Goal: Task Accomplishment & Management: Manage account settings

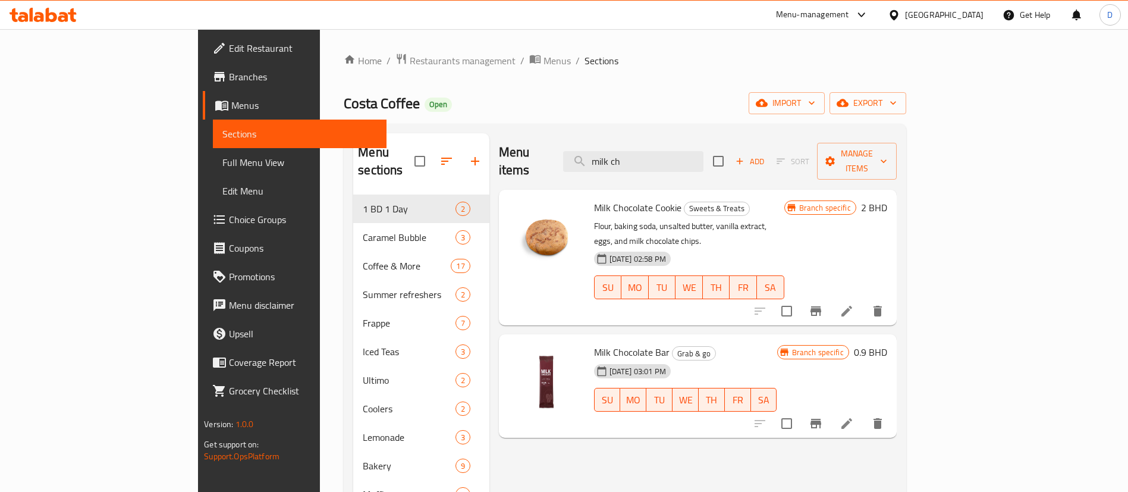
click at [344, 47] on div "Home / Restaurants management / Menus / Sections Costa Coffee Open import expor…" at bounding box center [624, 359] width 609 height 660
click at [410, 63] on span "Restaurants management" at bounding box center [463, 61] width 106 height 14
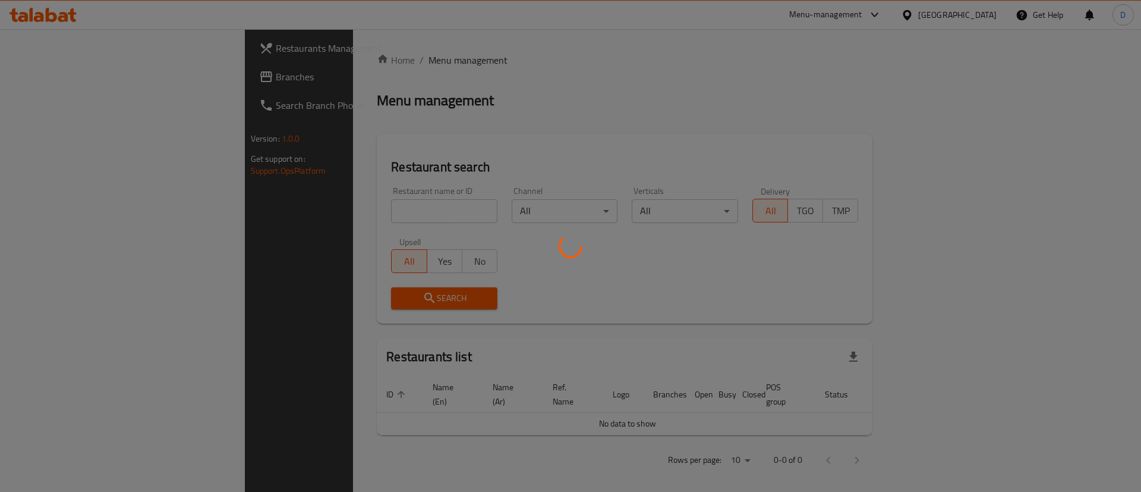
drag, startPoint x: 346, startPoint y: 213, endPoint x: 339, endPoint y: 205, distance: 10.6
click at [345, 211] on div at bounding box center [570, 246] width 1141 height 492
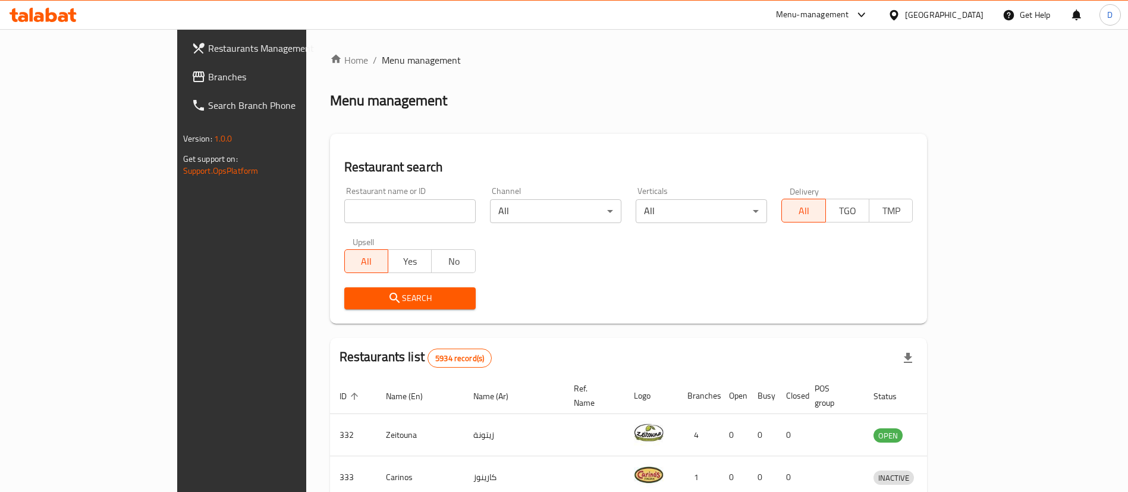
click at [344, 204] on input "search" at bounding box center [409, 211] width 131 height 24
click at [208, 74] on span "Branches" at bounding box center [282, 77] width 148 height 14
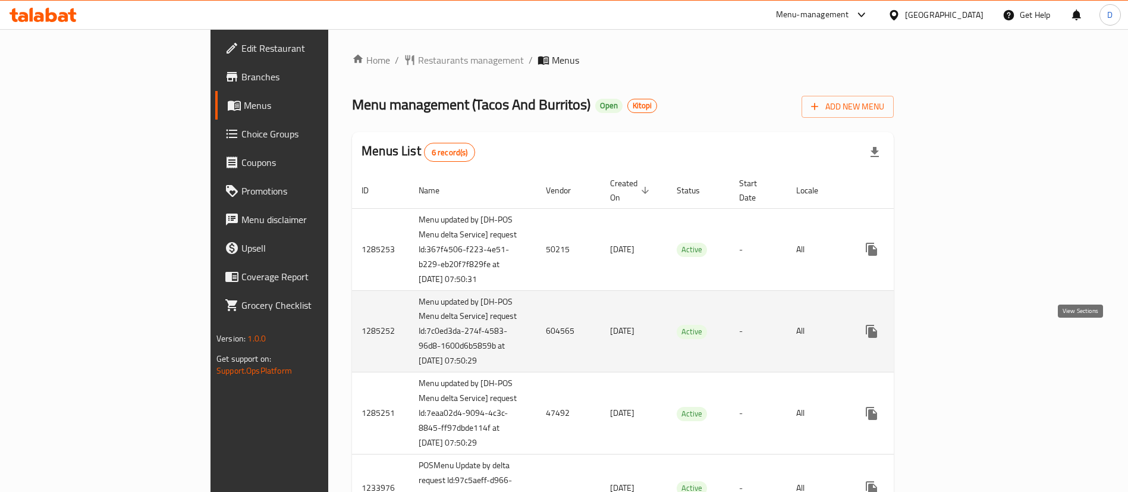
click at [964, 338] on icon "enhanced table" at bounding box center [957, 331] width 14 height 14
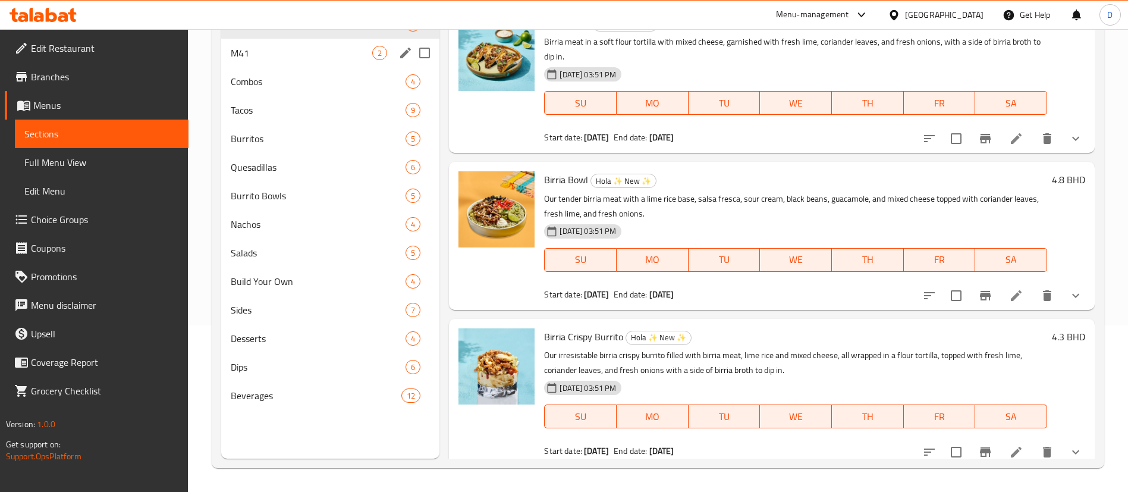
click at [256, 59] on span "M41" at bounding box center [301, 53] width 141 height 14
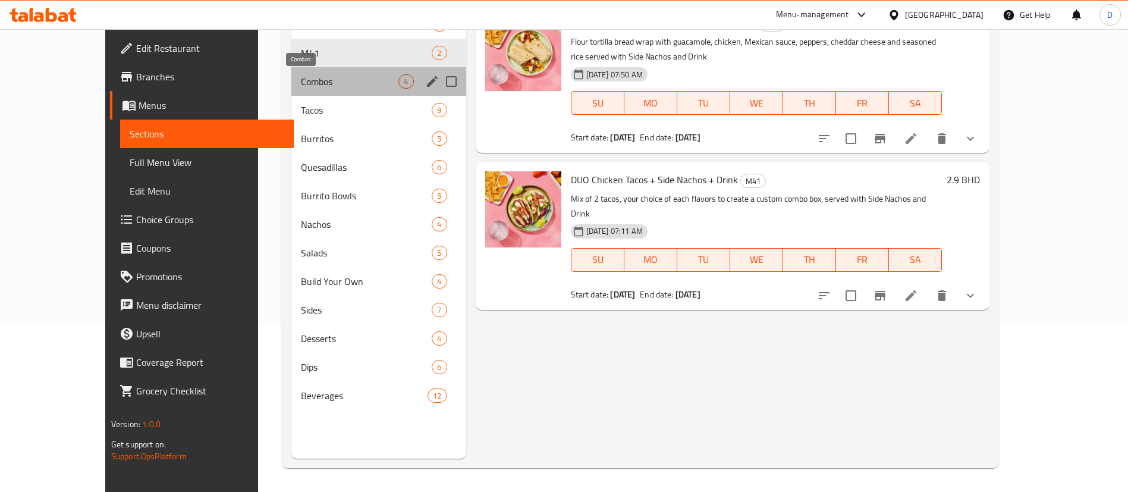
click at [301, 87] on span "Combos" at bounding box center [349, 81] width 97 height 14
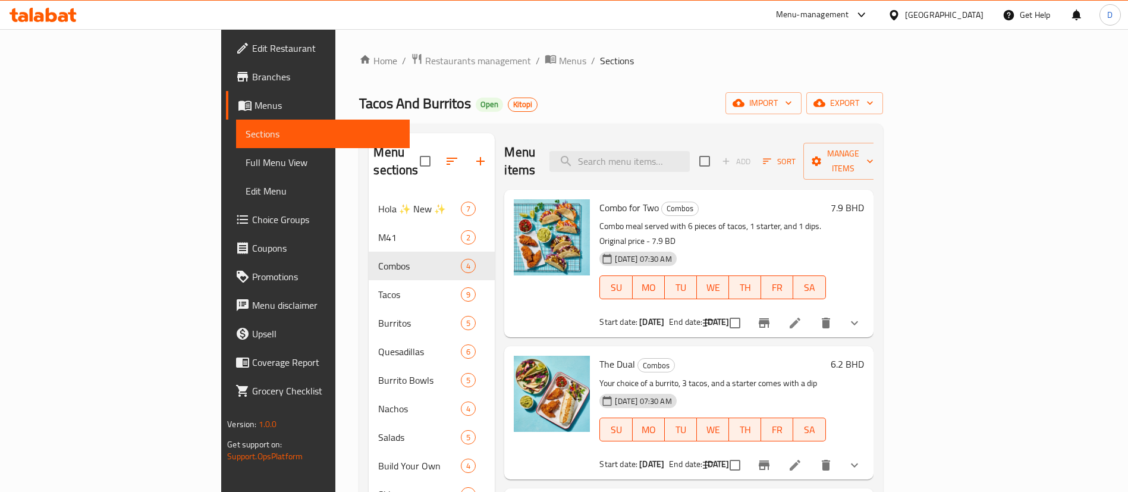
scroll to position [89, 0]
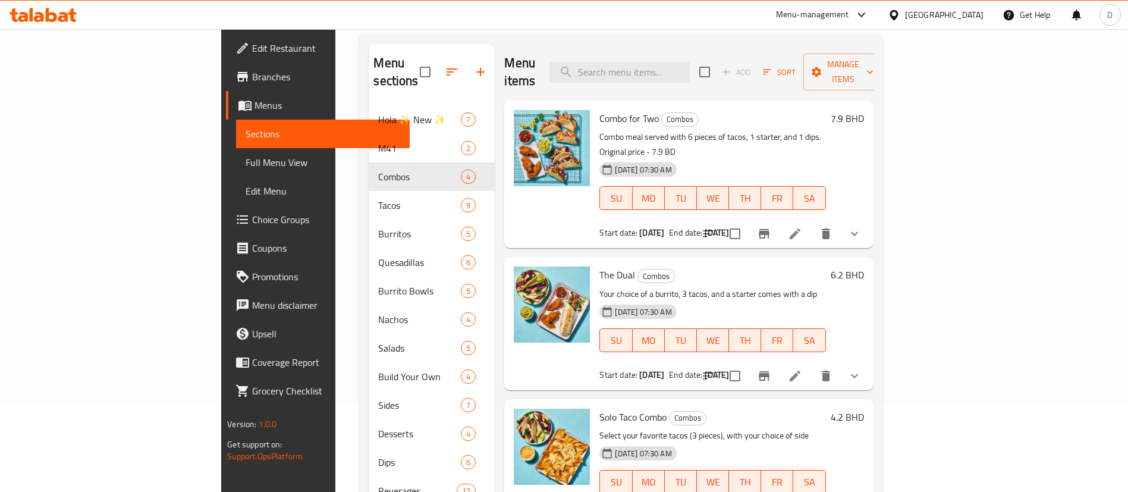
click at [520, 37] on div "Menu sections Hola ✨ New ✨ 7 M41 2 Combos 4 Tacos 9 Burritos 5 Quesadillas 6 Bu…" at bounding box center [620, 289] width 523 height 511
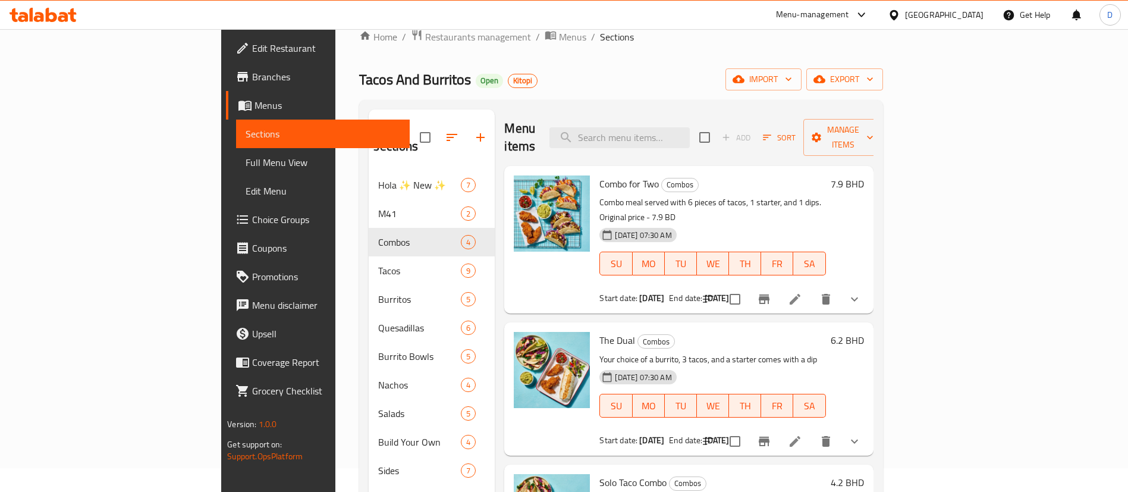
scroll to position [0, 0]
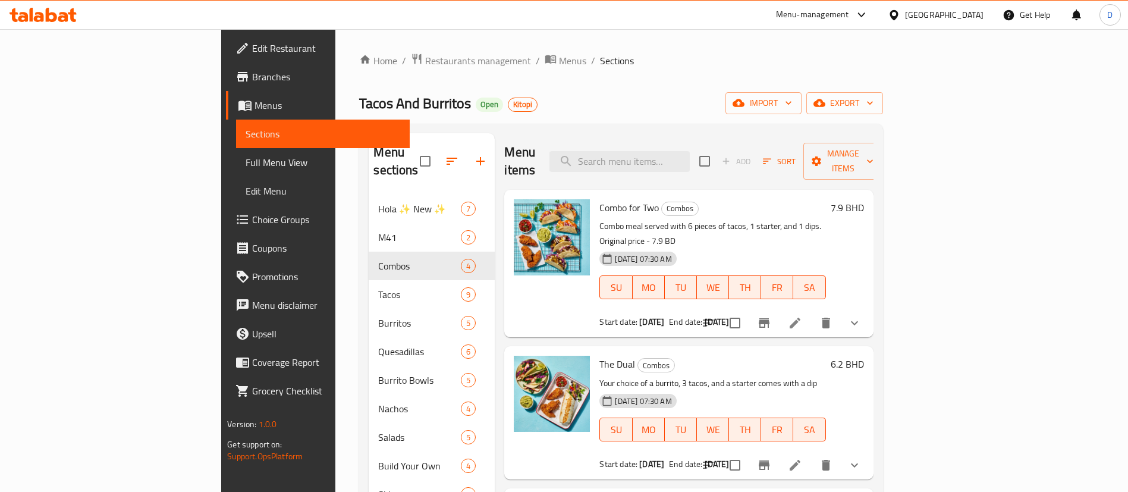
click at [628, 99] on div "Tacos And Burritos Open Kitopi import export" at bounding box center [620, 103] width 523 height 22
click at [643, 71] on div "Home / Restaurants management / Menus / Sections Tacos And Burritos Open Kitopi…" at bounding box center [620, 343] width 523 height 581
drag, startPoint x: 615, startPoint y: 43, endPoint x: 361, endPoint y: 1, distance: 257.2
click at [612, 40] on div "Home / Restaurants management / Menus / Sections Tacos And Burritos Open Kitopi…" at bounding box center [620, 343] width 571 height 629
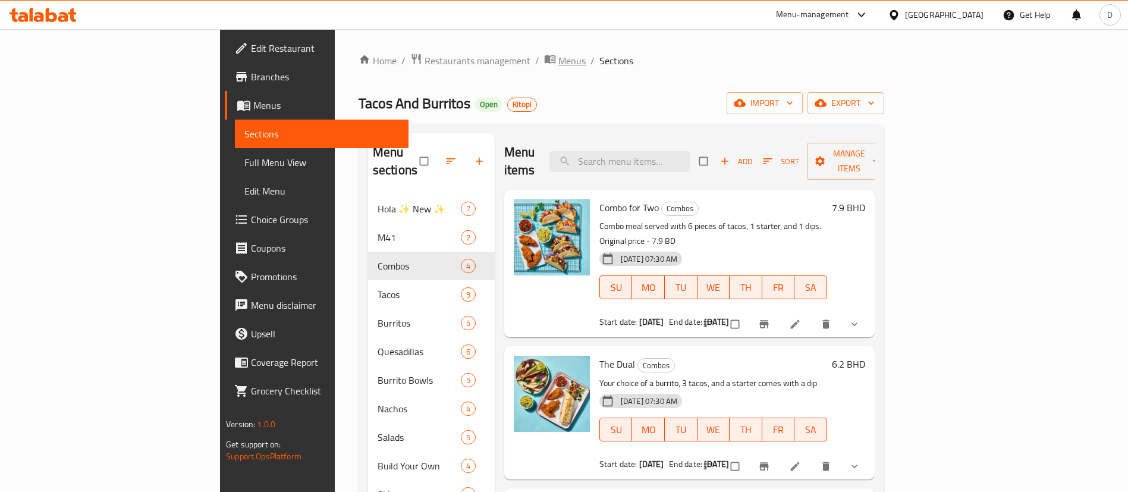
click at [558, 64] on span "Menus" at bounding box center [571, 61] width 27 height 14
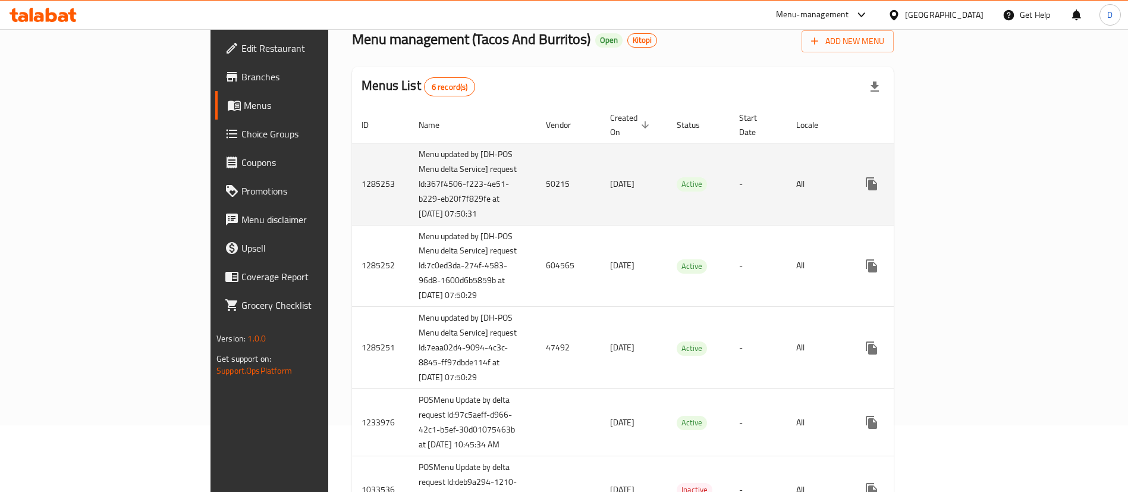
scroll to position [89, 0]
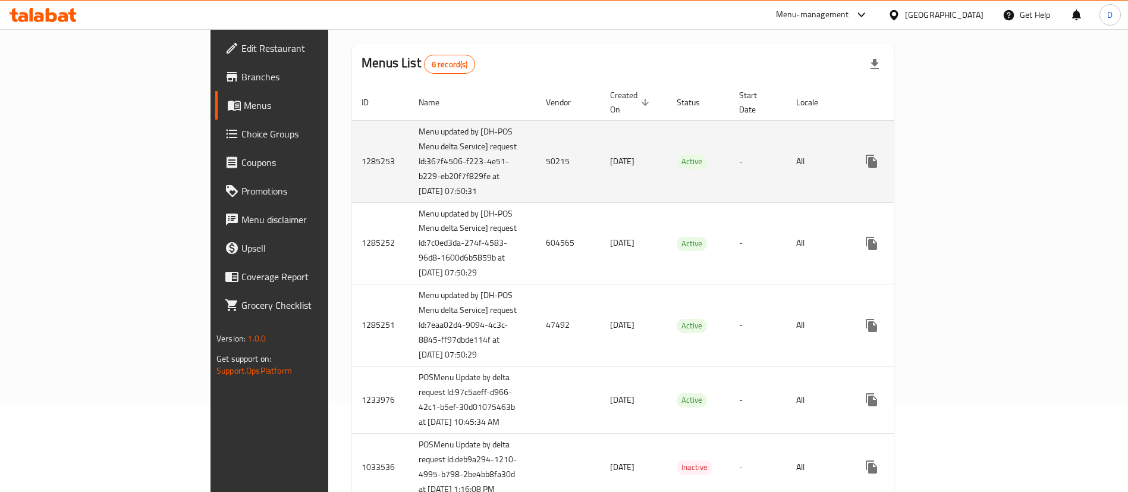
click at [964, 155] on icon "enhanced table" at bounding box center [957, 161] width 14 height 14
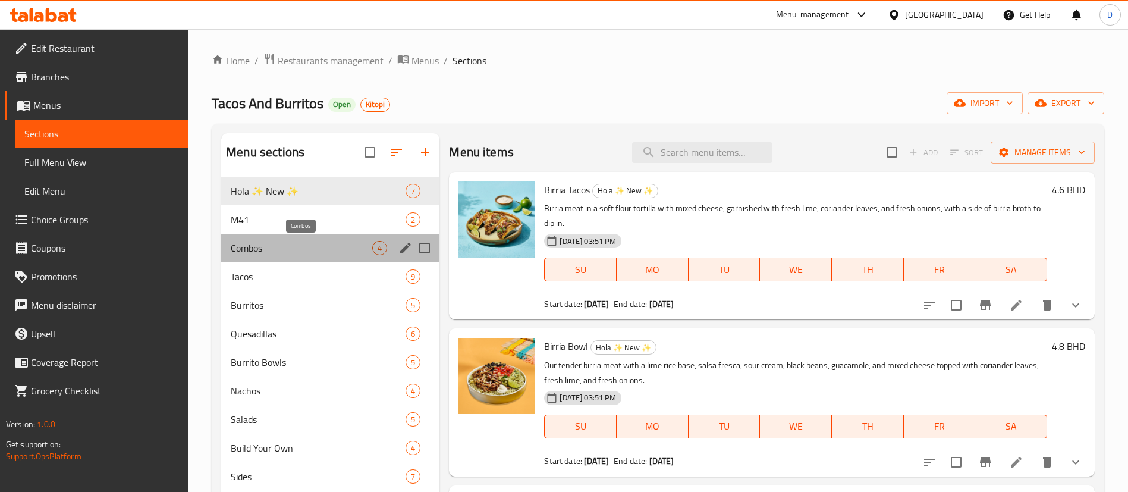
click at [240, 253] on span "Combos" at bounding box center [301, 248] width 141 height 14
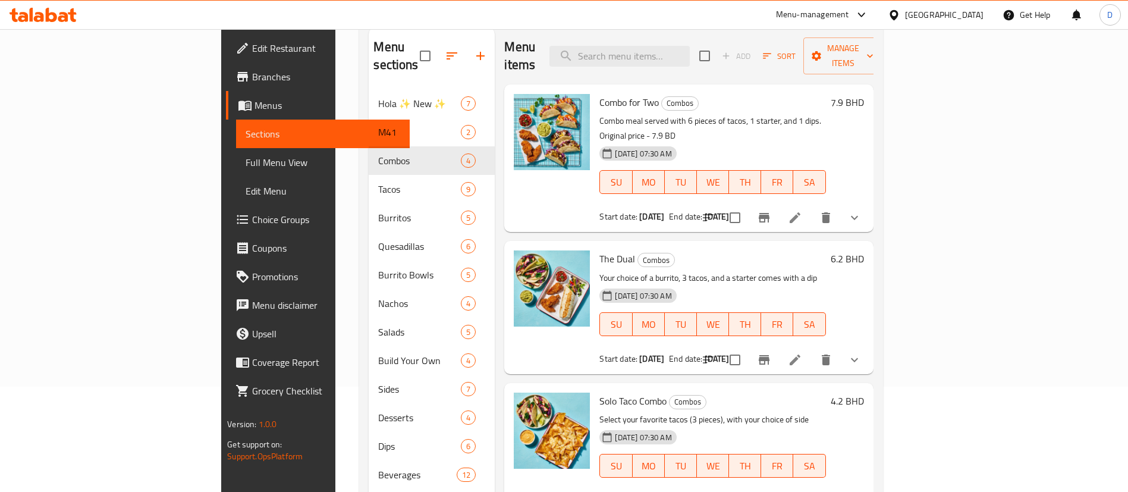
scroll to position [77, 0]
